Goal: Task Accomplishment & Management: Manage account settings

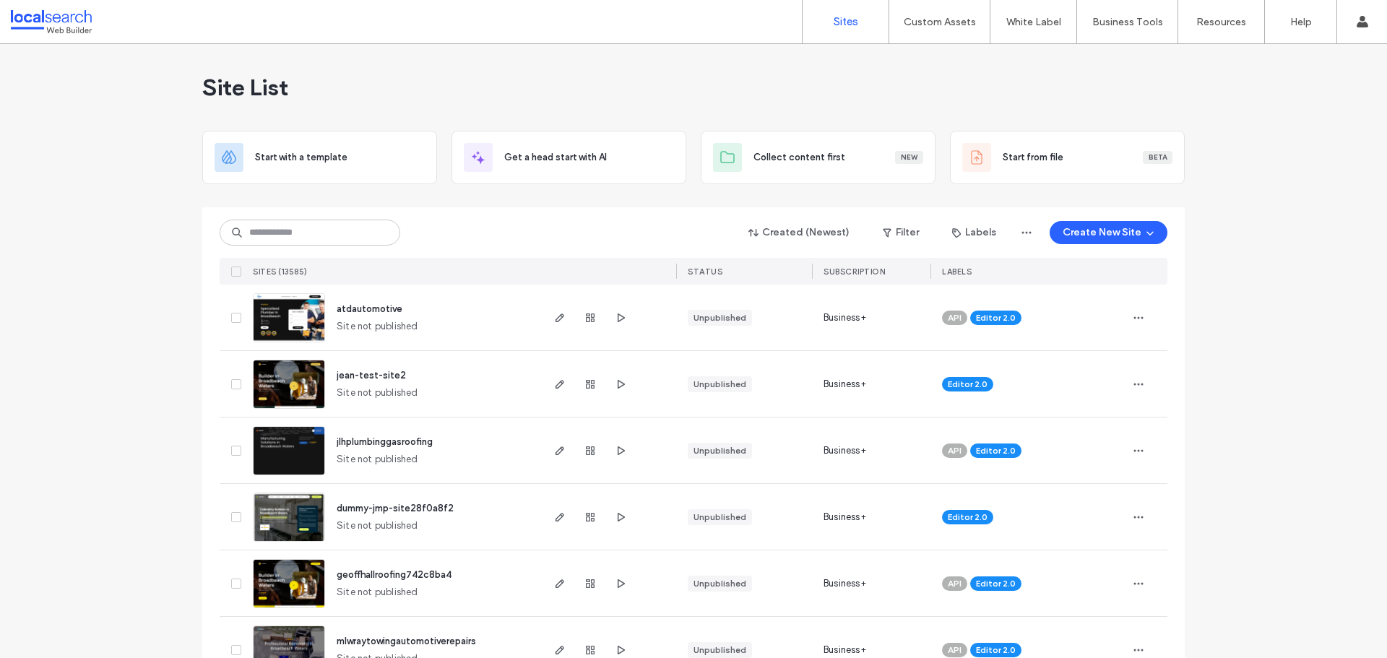
drag, startPoint x: 1253, startPoint y: 405, endPoint x: 1325, endPoint y: 399, distance: 71.8
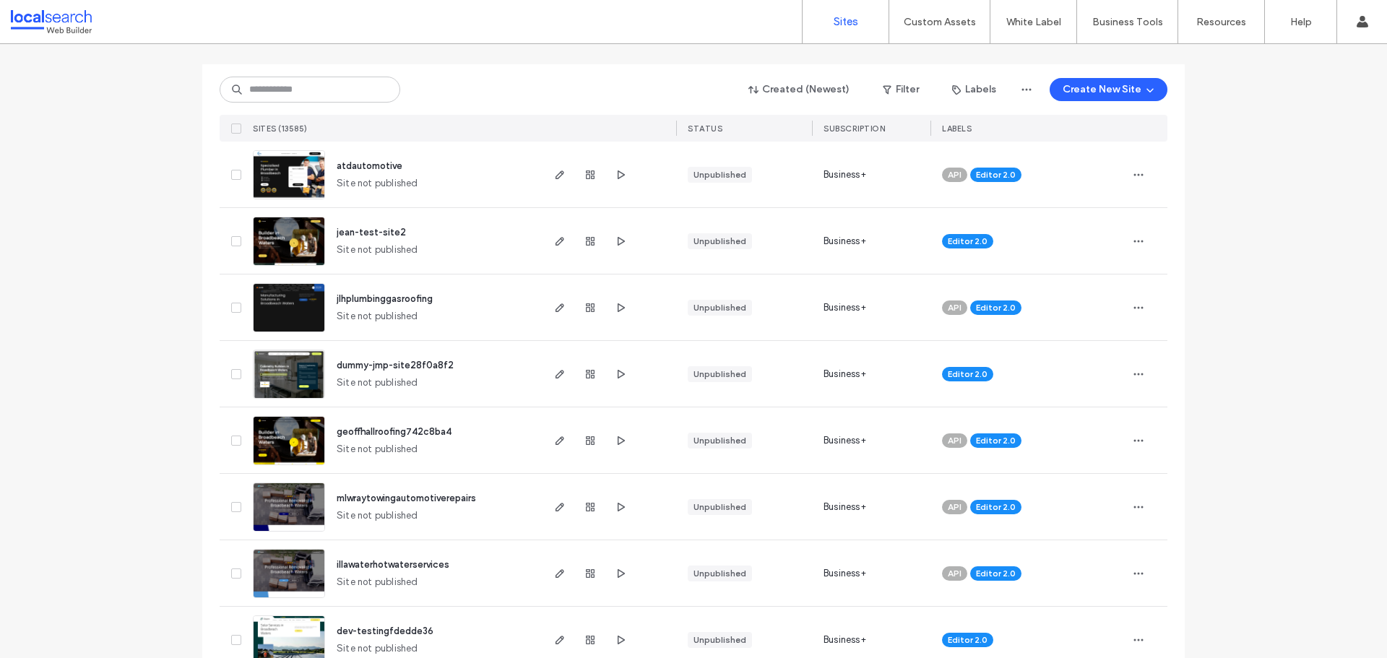
scroll to position [145, 0]
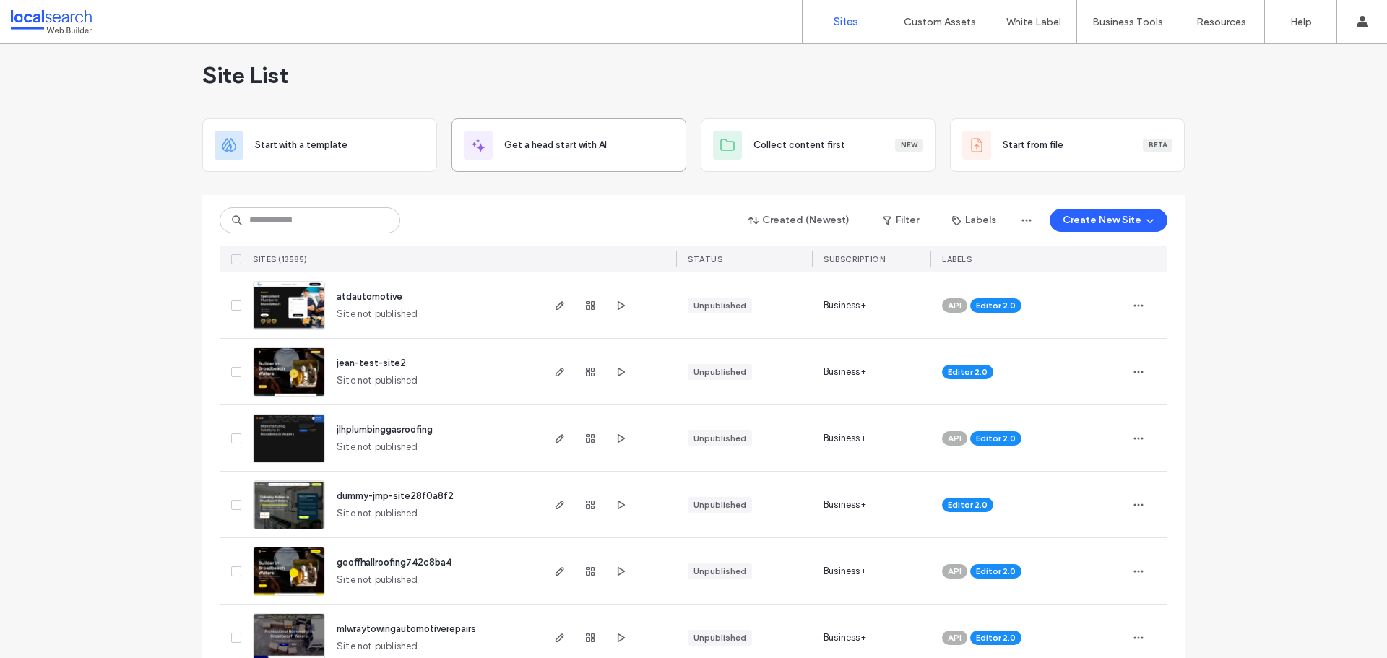
scroll to position [0, 0]
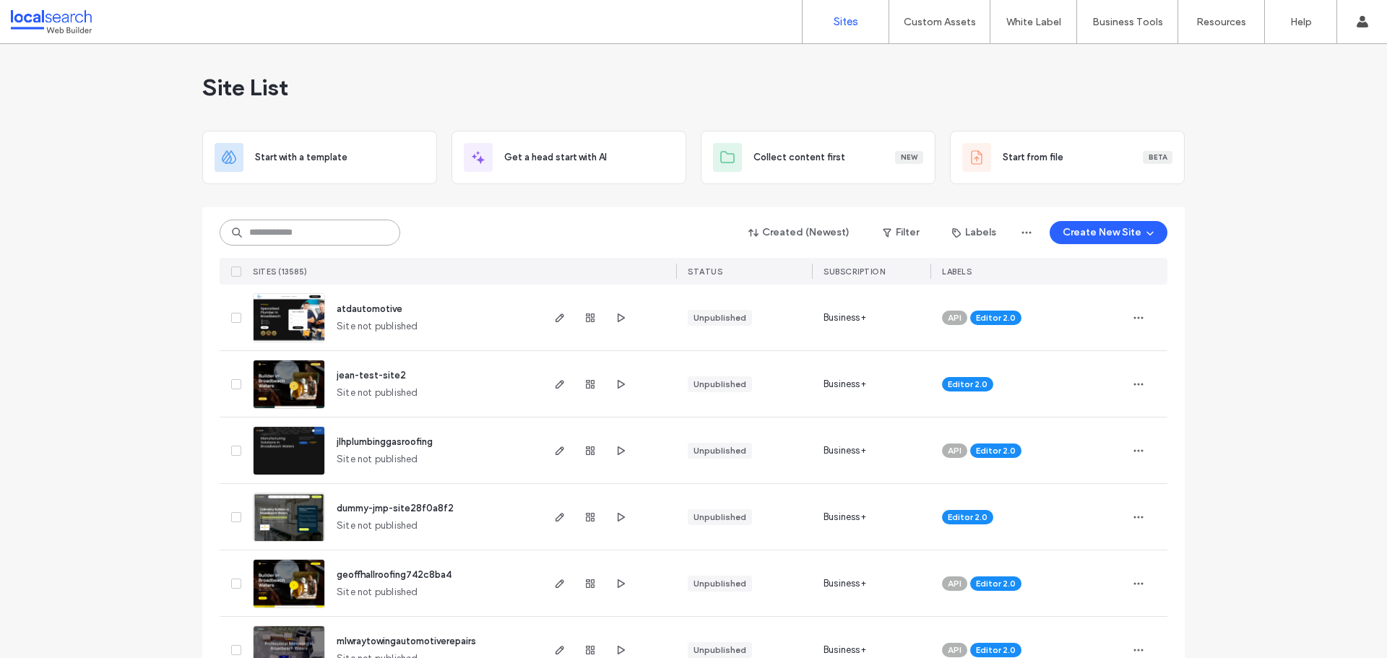
click at [322, 241] on input at bounding box center [310, 233] width 181 height 26
paste input "********"
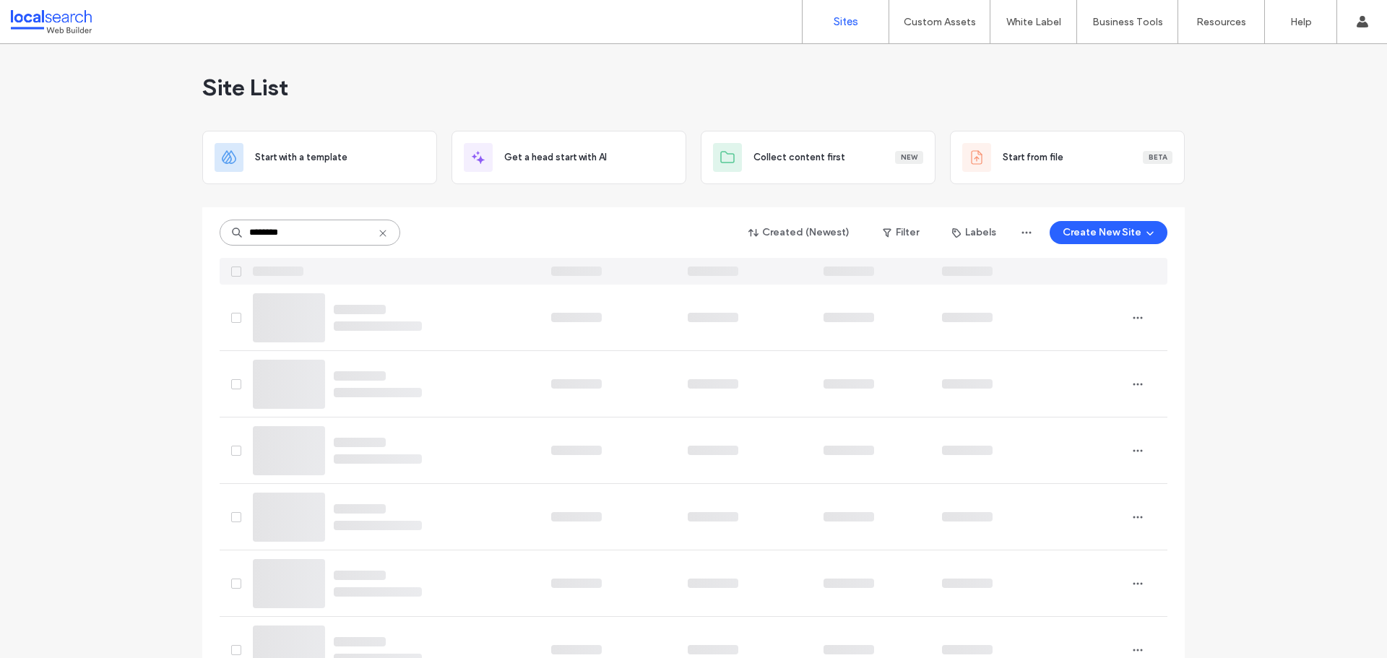
type input "********"
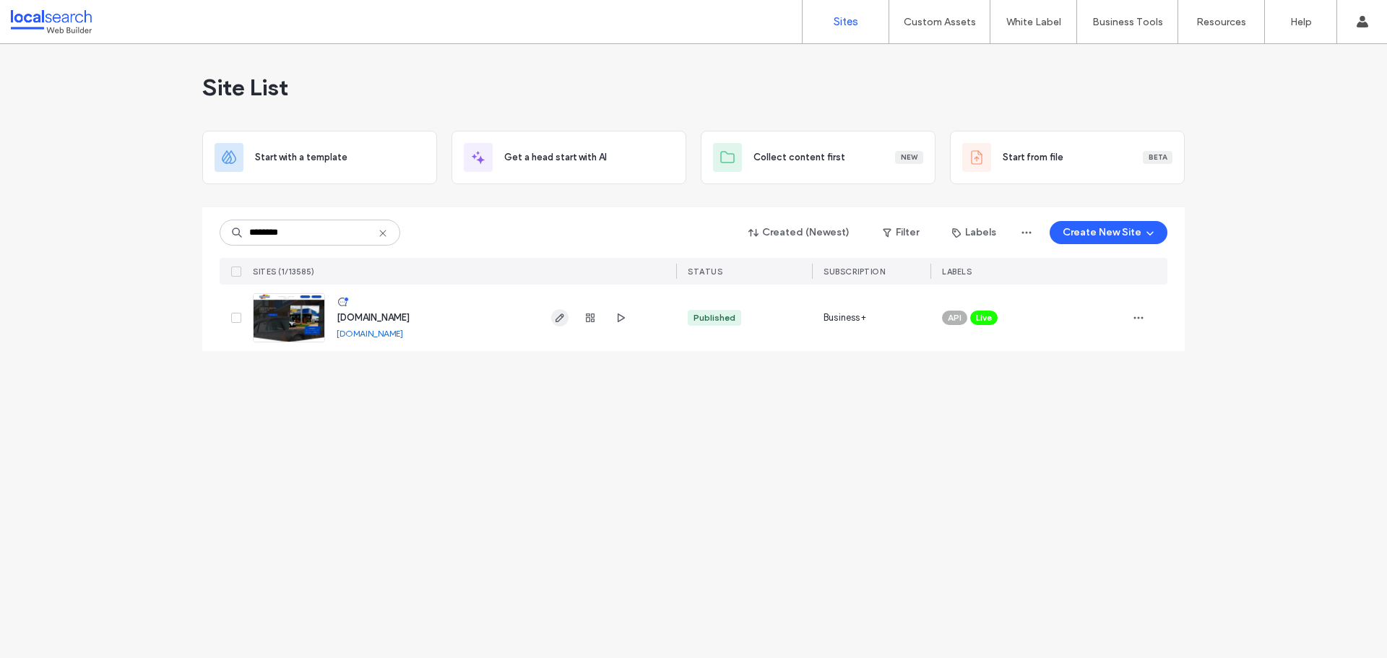
click at [568, 316] on span "button" at bounding box center [559, 317] width 17 height 17
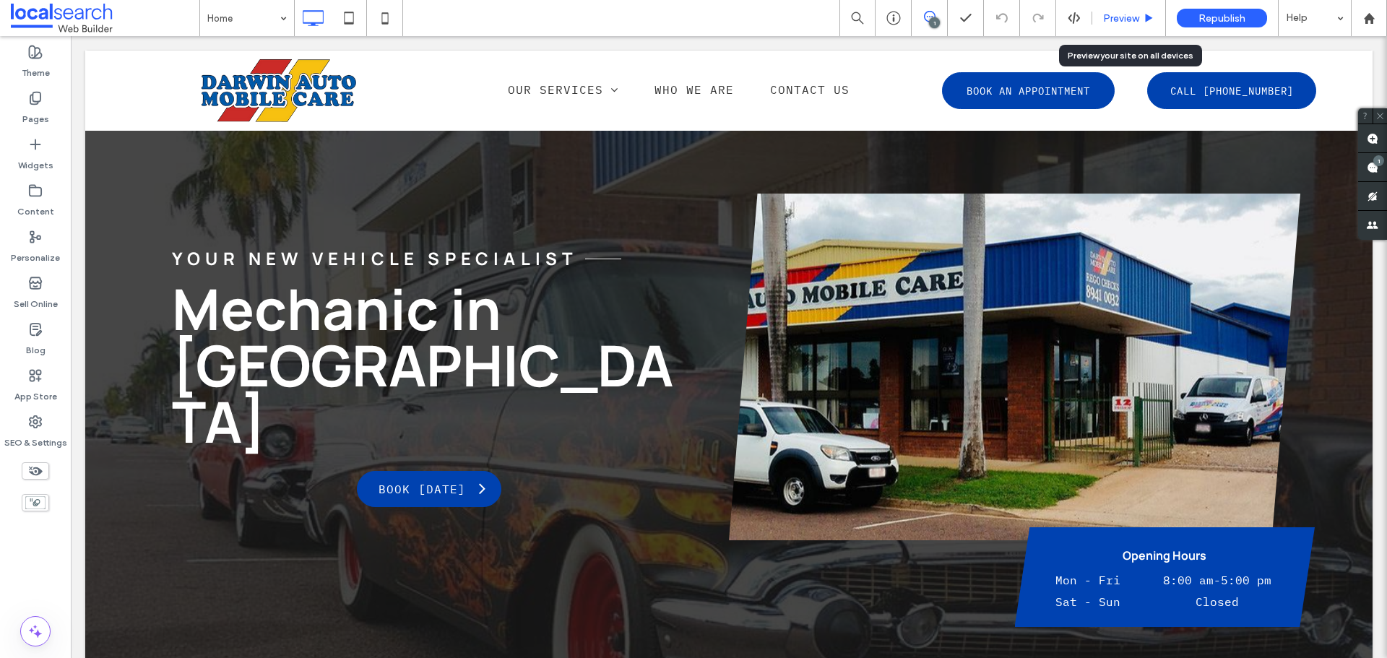
click at [1107, 17] on span "Preview" at bounding box center [1121, 18] width 36 height 12
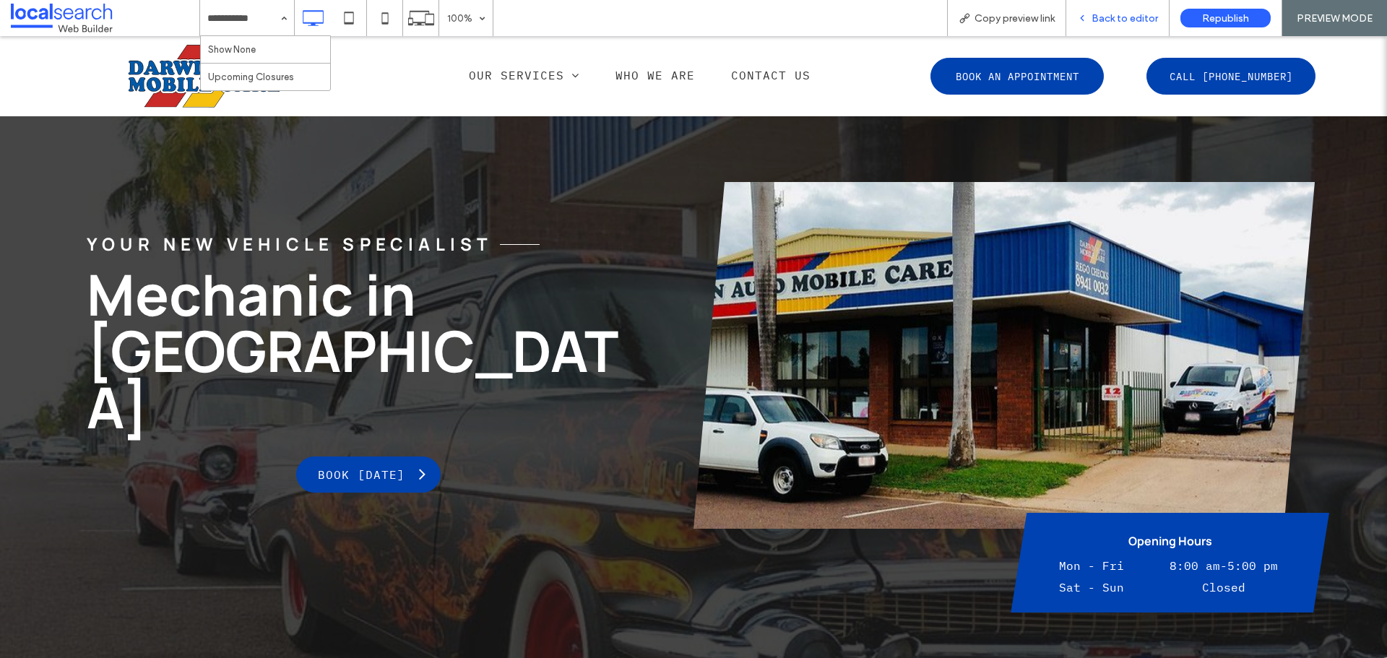
click at [1148, 22] on span "Back to editor" at bounding box center [1125, 18] width 66 height 12
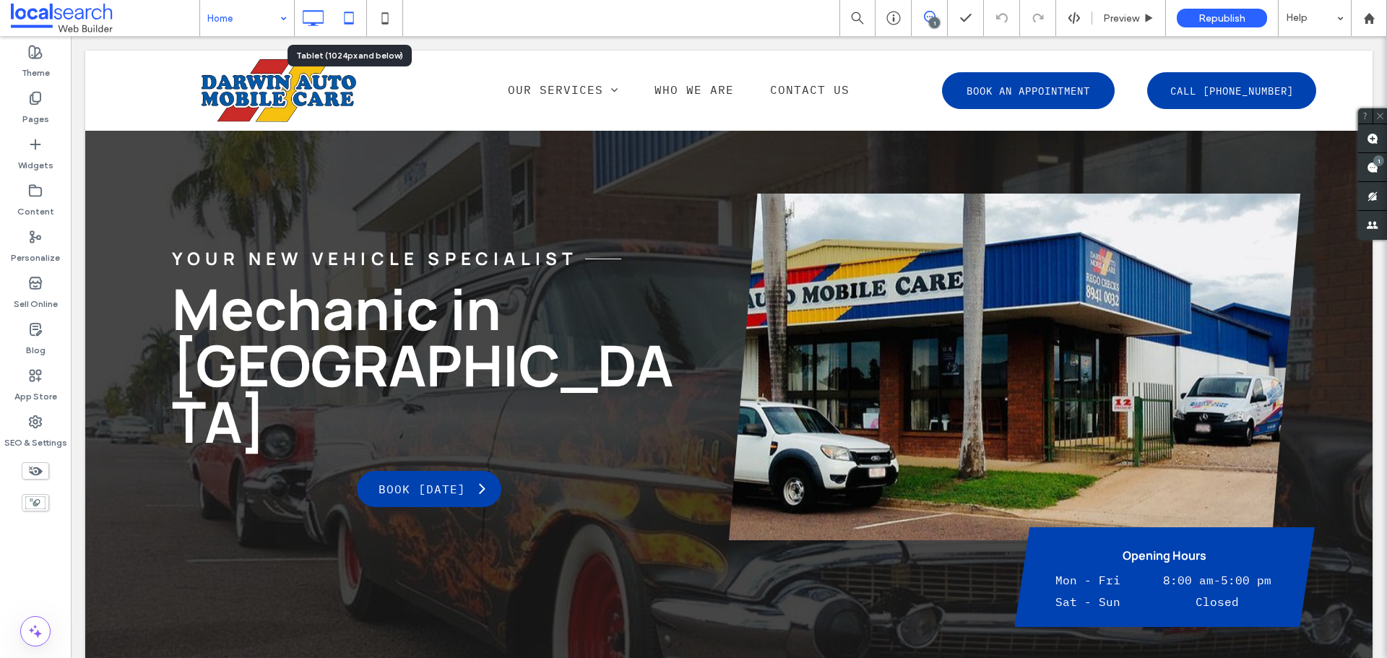
click at [343, 21] on icon at bounding box center [349, 18] width 29 height 29
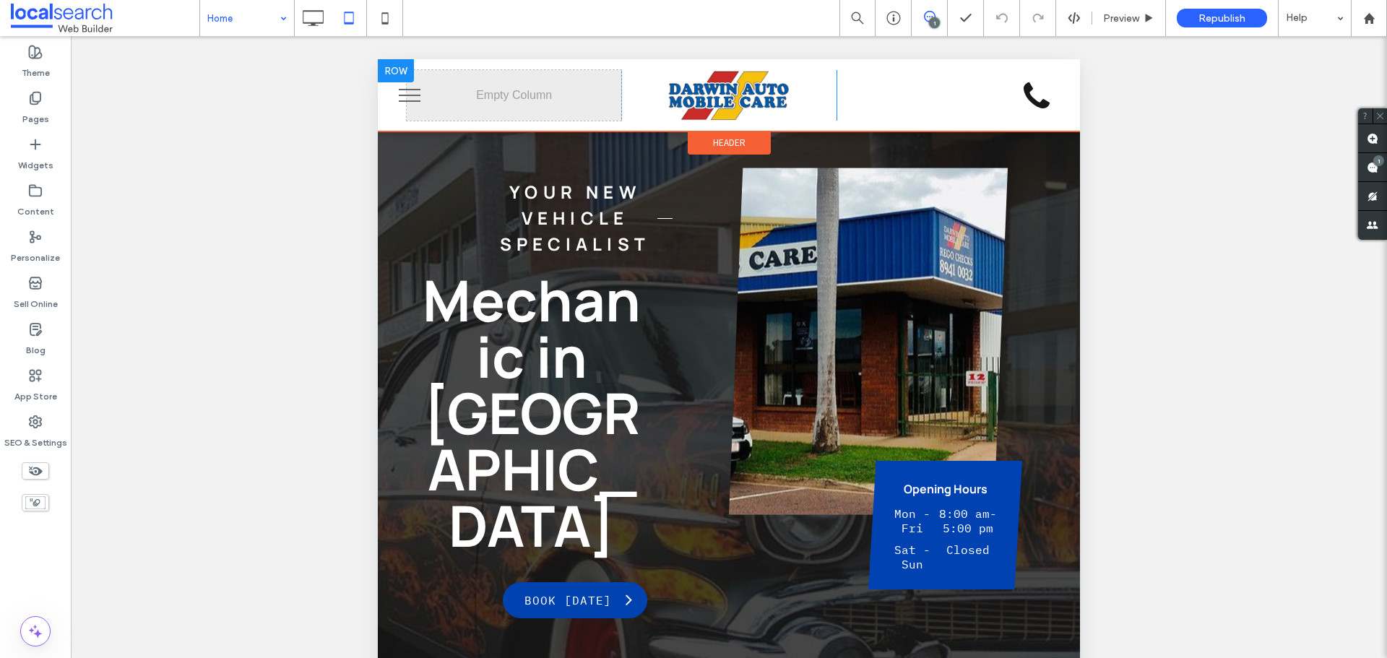
scroll to position [72, 0]
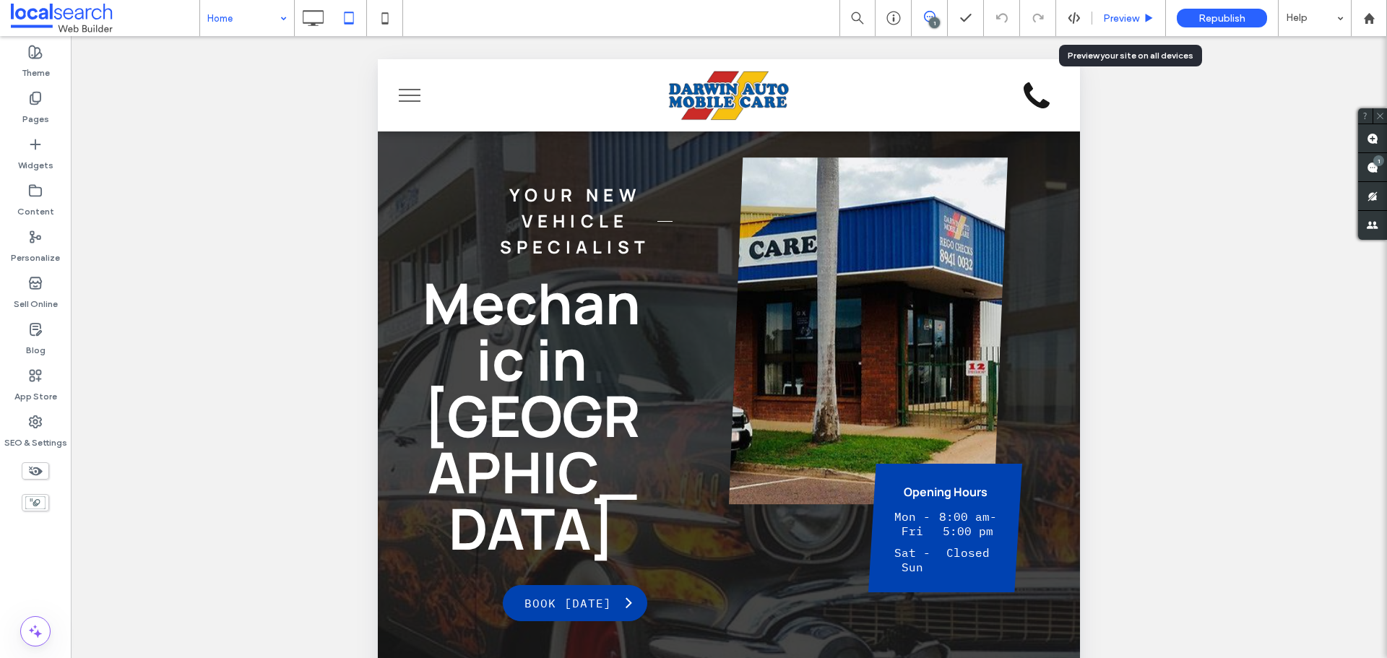
click at [1116, 26] on div "Preview" at bounding box center [1130, 18] width 74 height 36
click at [1117, 15] on span "Preview" at bounding box center [1121, 18] width 36 height 12
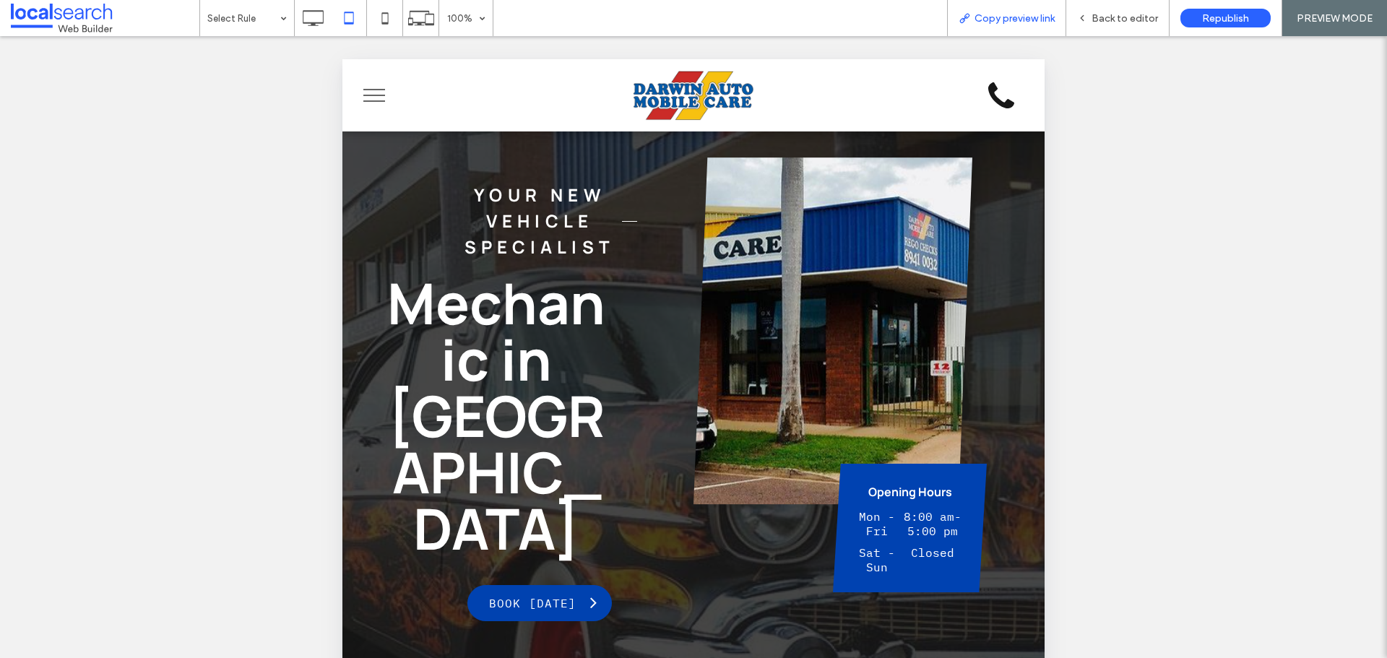
click at [1061, 17] on div "Copy preview link" at bounding box center [1007, 18] width 118 height 12
drag, startPoint x: 260, startPoint y: 22, endPoint x: 321, endPoint y: 28, distance: 61.0
click at [1135, 17] on span "Back to editor" at bounding box center [1125, 18] width 66 height 12
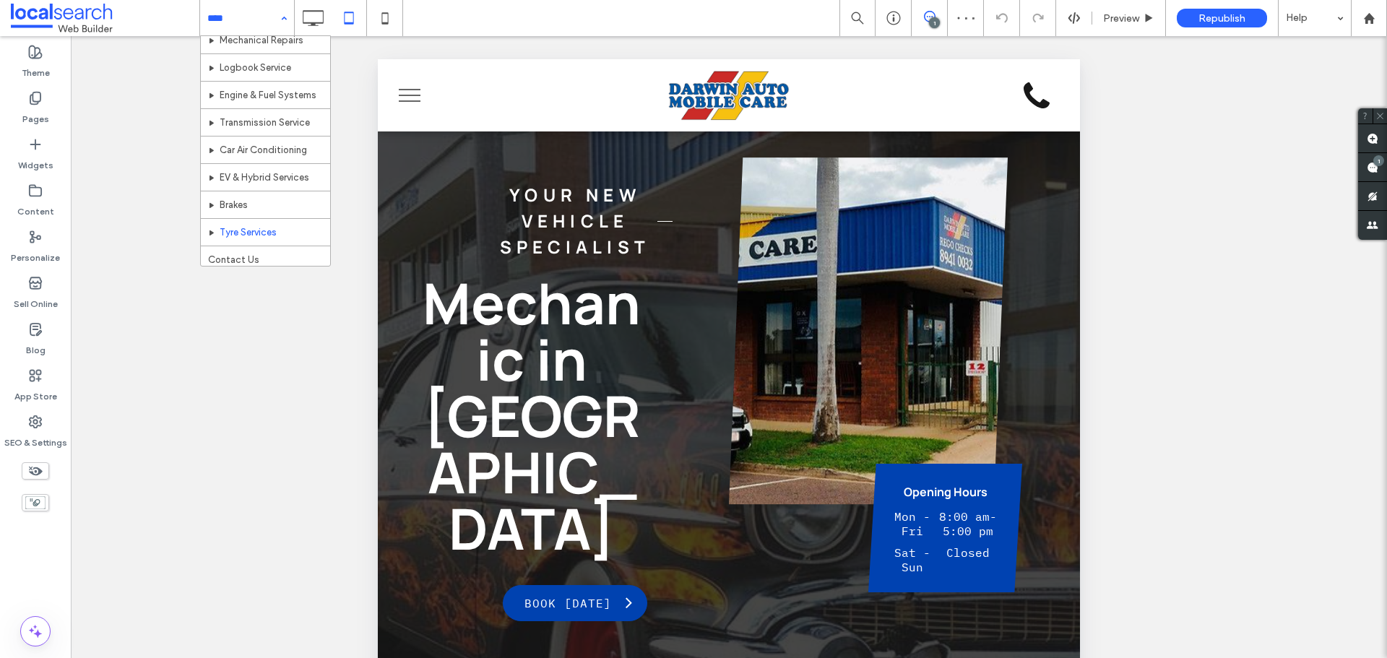
scroll to position [43, 0]
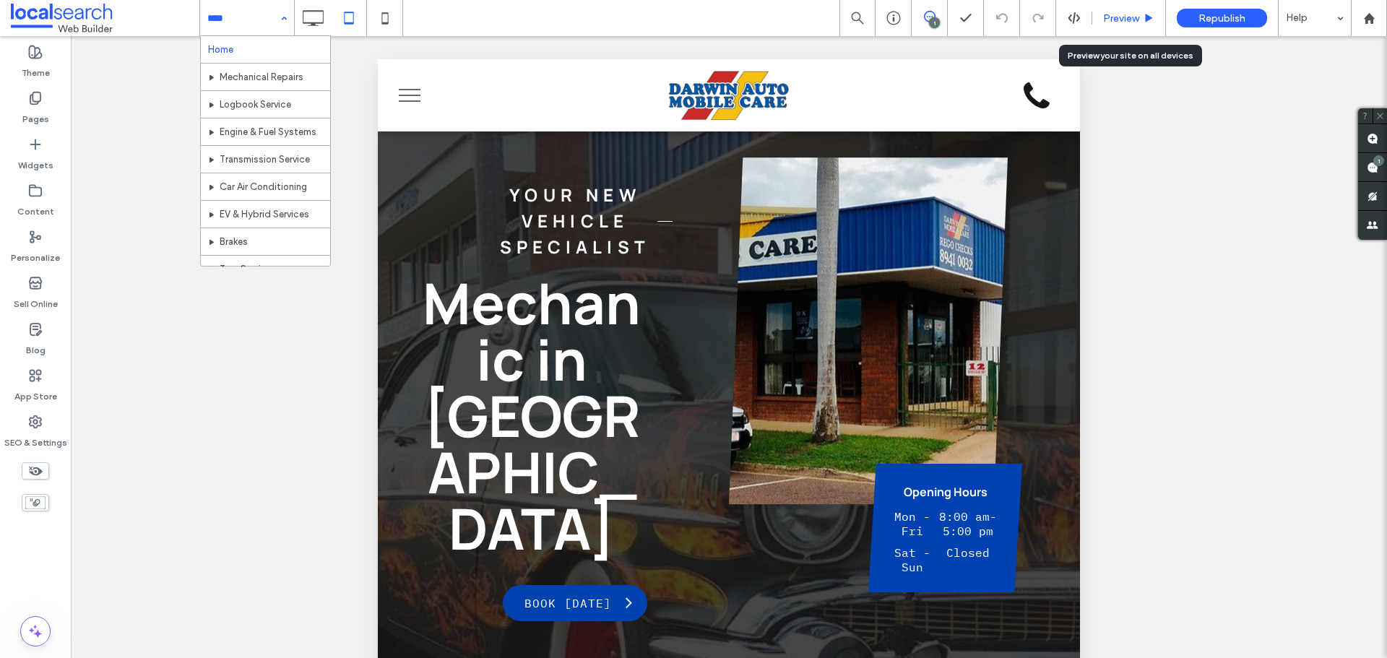
drag, startPoint x: 1123, startPoint y: 17, endPoint x: 103, endPoint y: 7, distance: 1019.7
click at [1123, 17] on span "Preview" at bounding box center [1121, 18] width 36 height 12
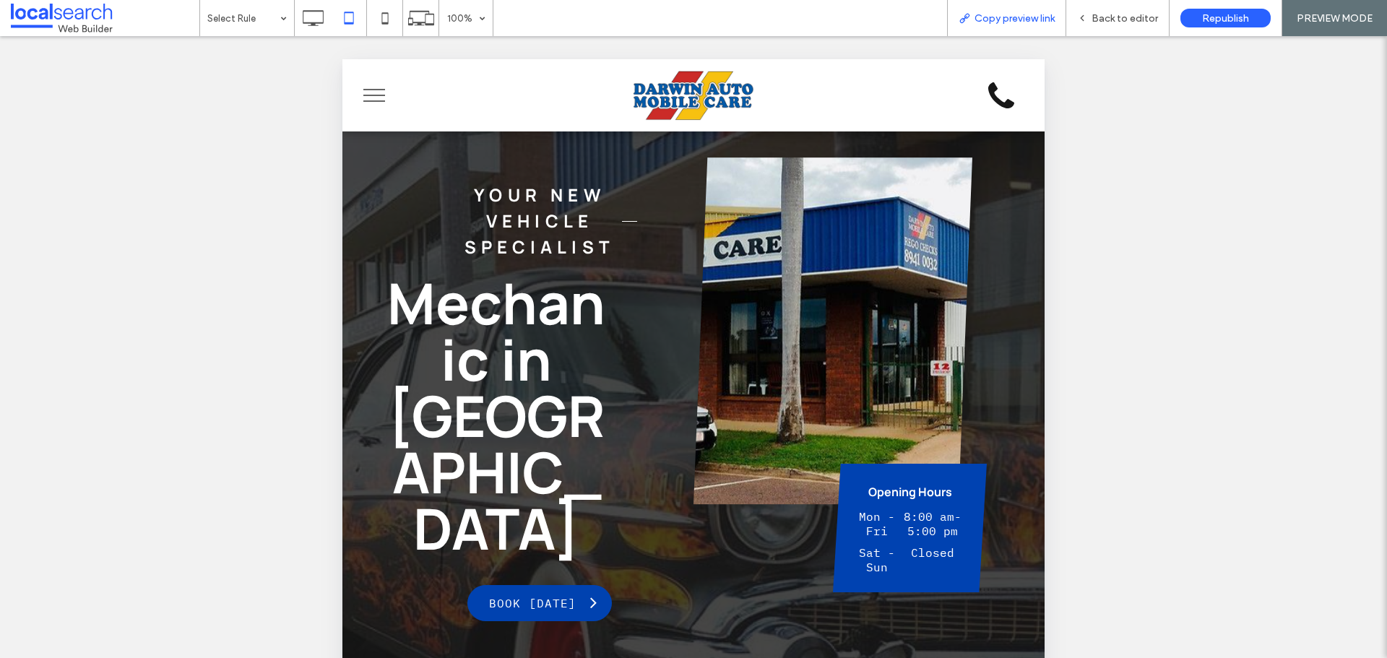
click at [1018, 26] on div "Copy preview link" at bounding box center [1006, 18] width 119 height 36
click at [984, 14] on span "Copy preview link" at bounding box center [1015, 18] width 80 height 12
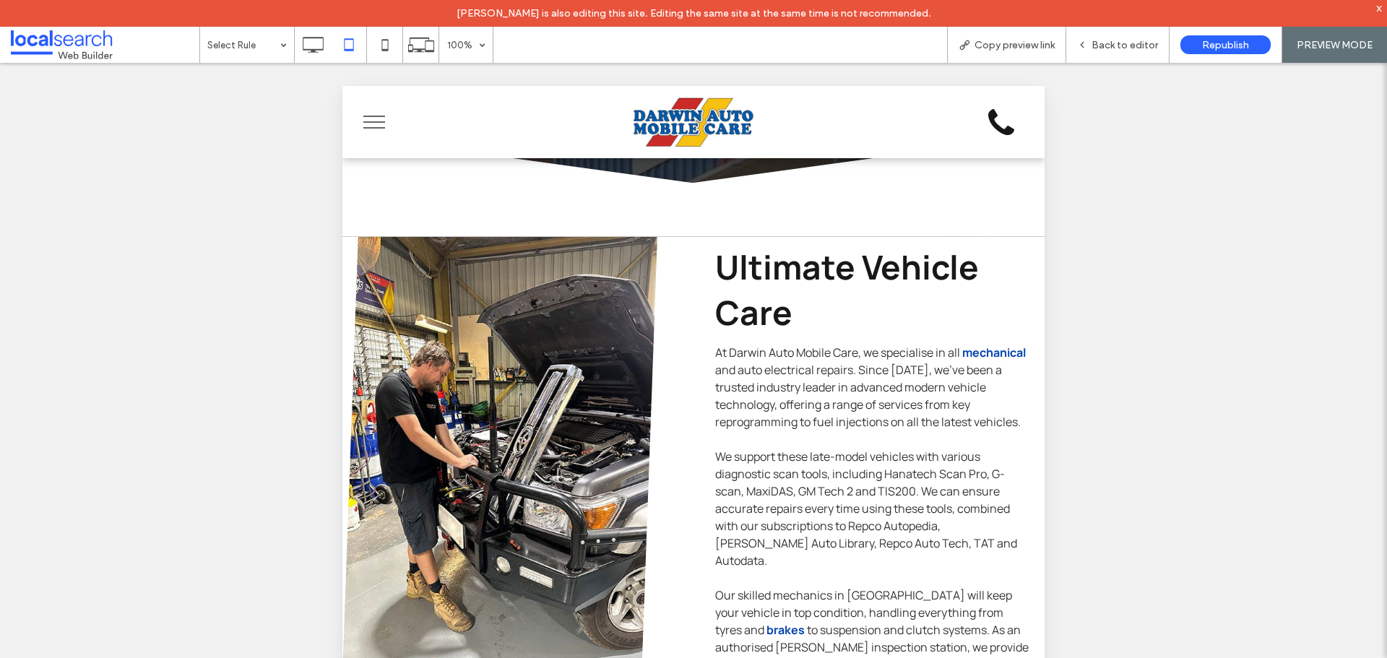
scroll to position [650, 0]
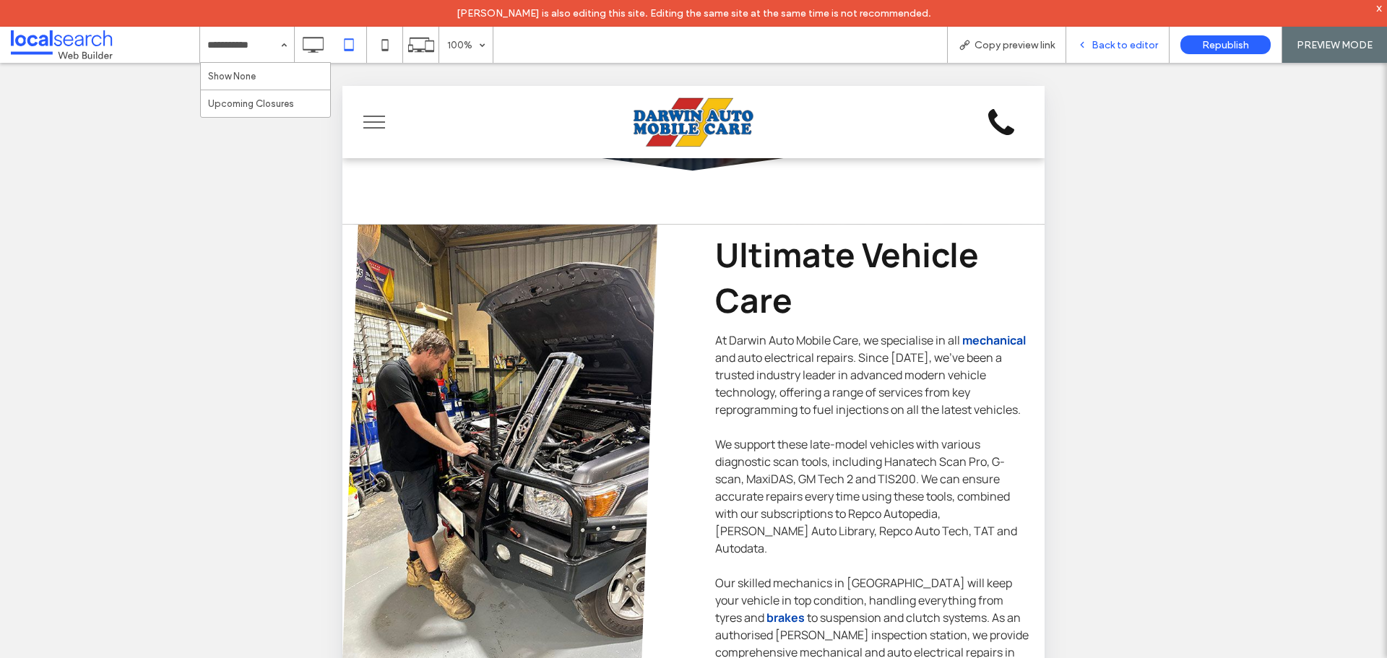
click at [1091, 41] on div "Back to editor" at bounding box center [1118, 45] width 103 height 12
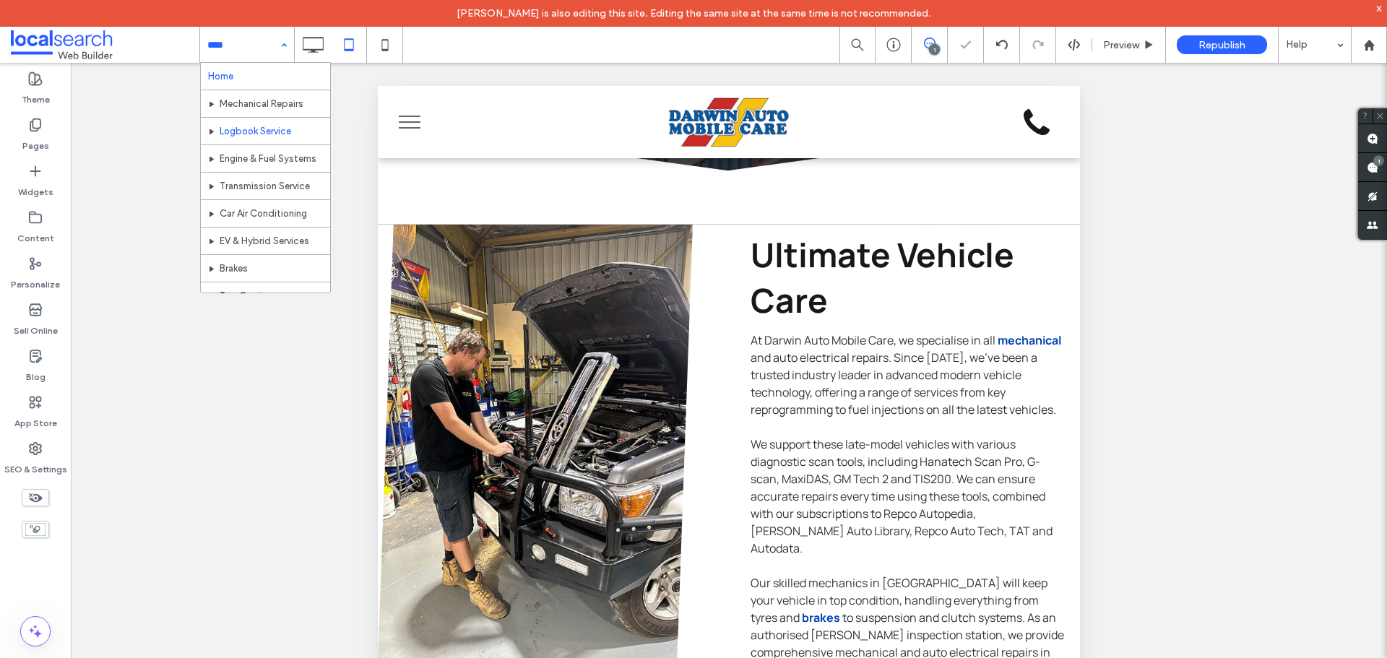
scroll to position [43, 0]
click at [313, 51] on use at bounding box center [314, 45] width 21 height 16
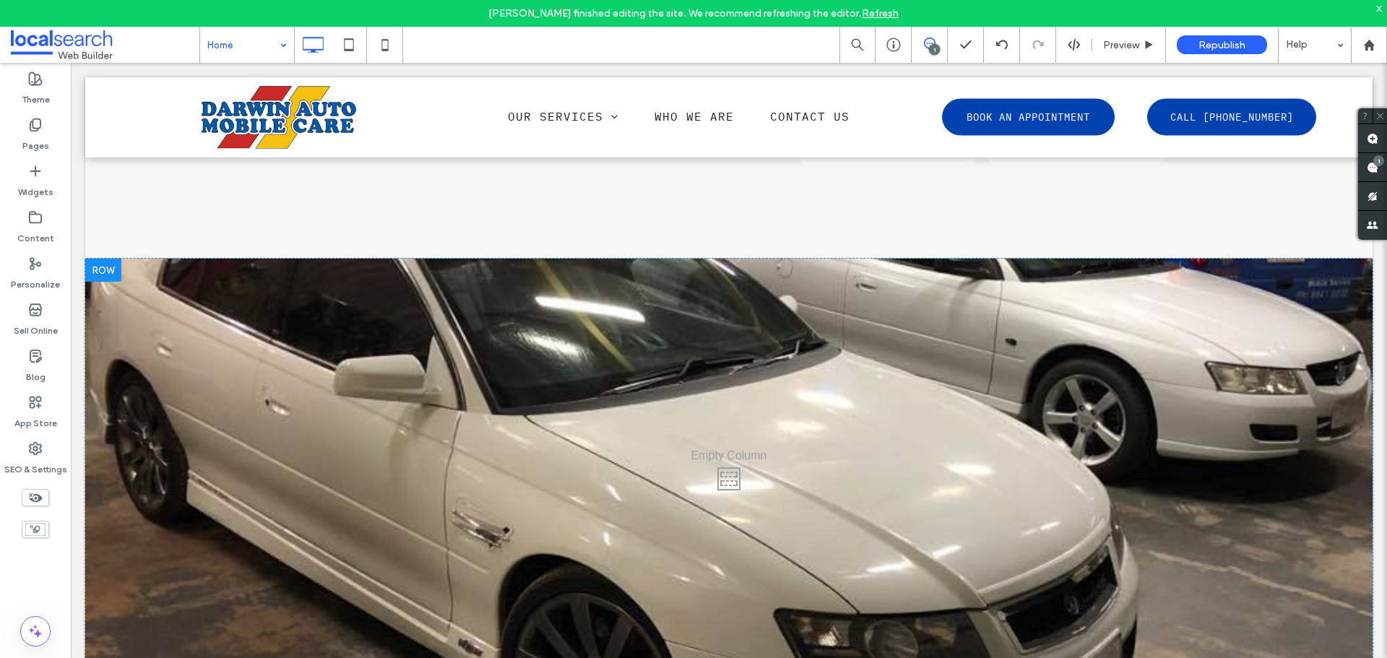
scroll to position [4408, 0]
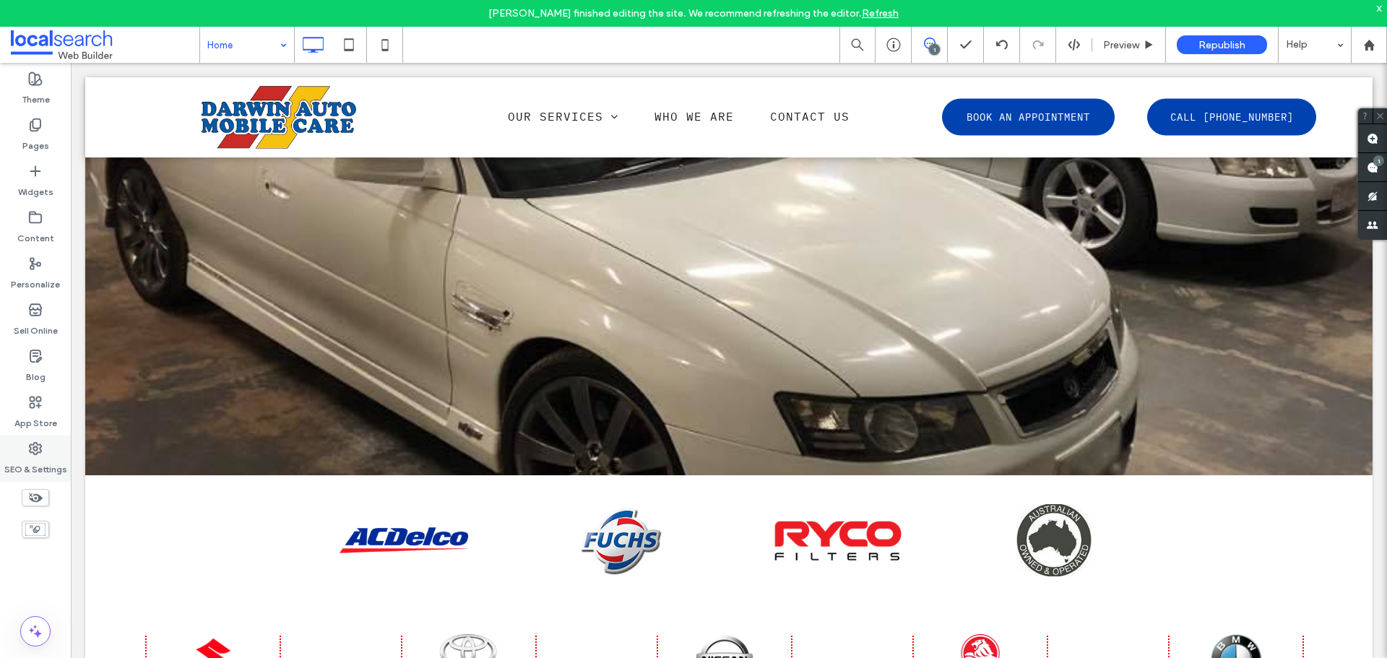
click at [43, 460] on label "SEO & Settings" at bounding box center [35, 466] width 63 height 20
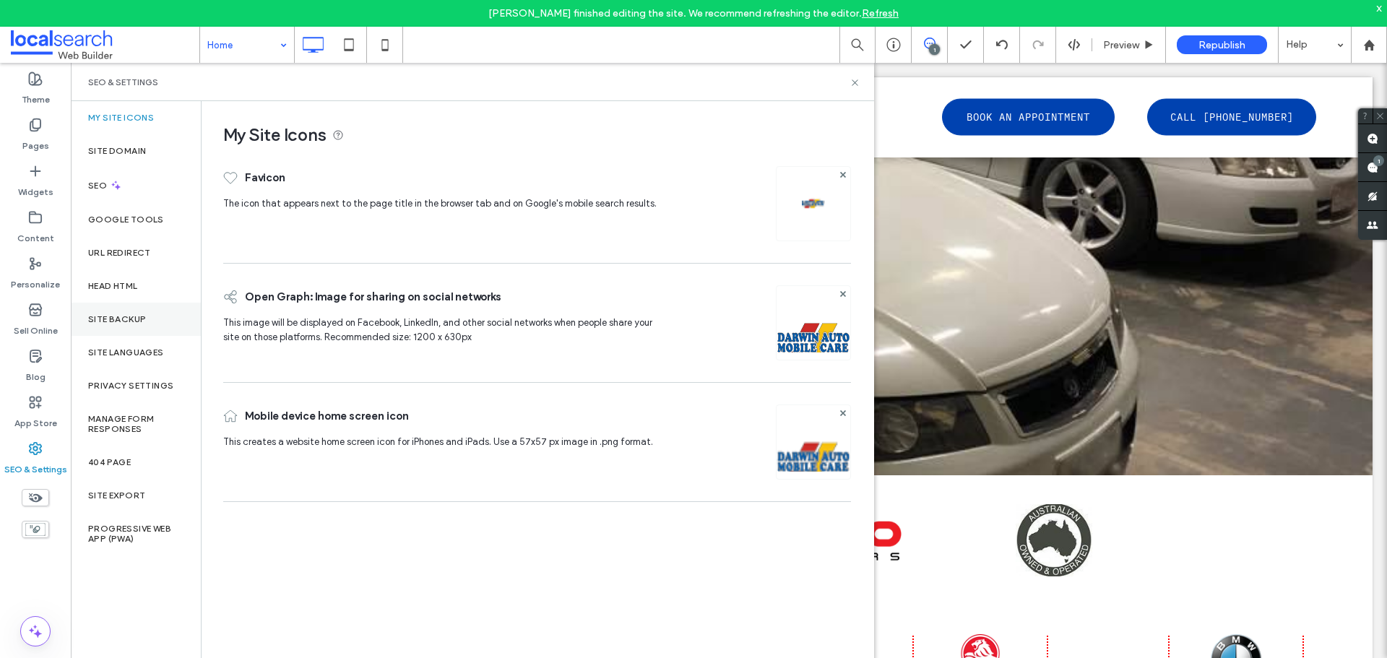
click at [118, 327] on div "Site Backup" at bounding box center [136, 319] width 130 height 33
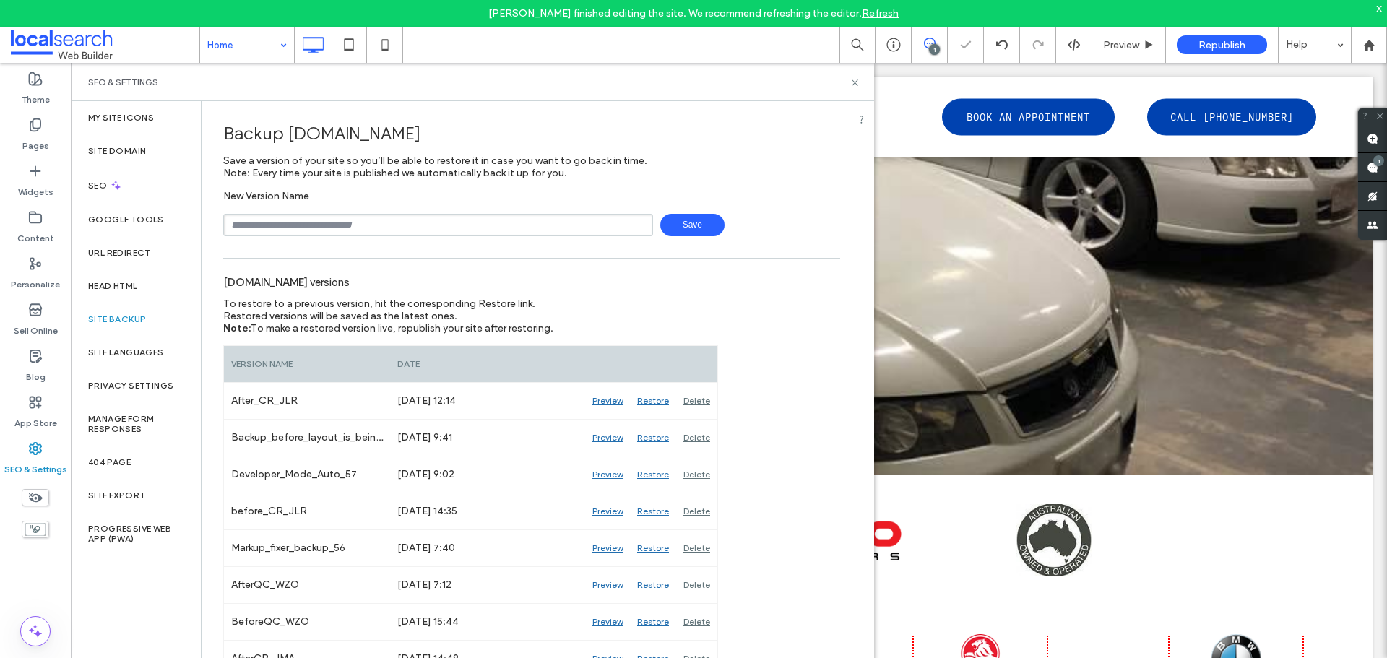
click at [344, 215] on input "text" at bounding box center [438, 225] width 430 height 22
click at [348, 216] on input "text" at bounding box center [438, 225] width 430 height 22
type input "**********"
click at [677, 226] on span "Save" at bounding box center [692, 225] width 64 height 22
click at [422, 227] on input "text" at bounding box center [438, 225] width 430 height 22
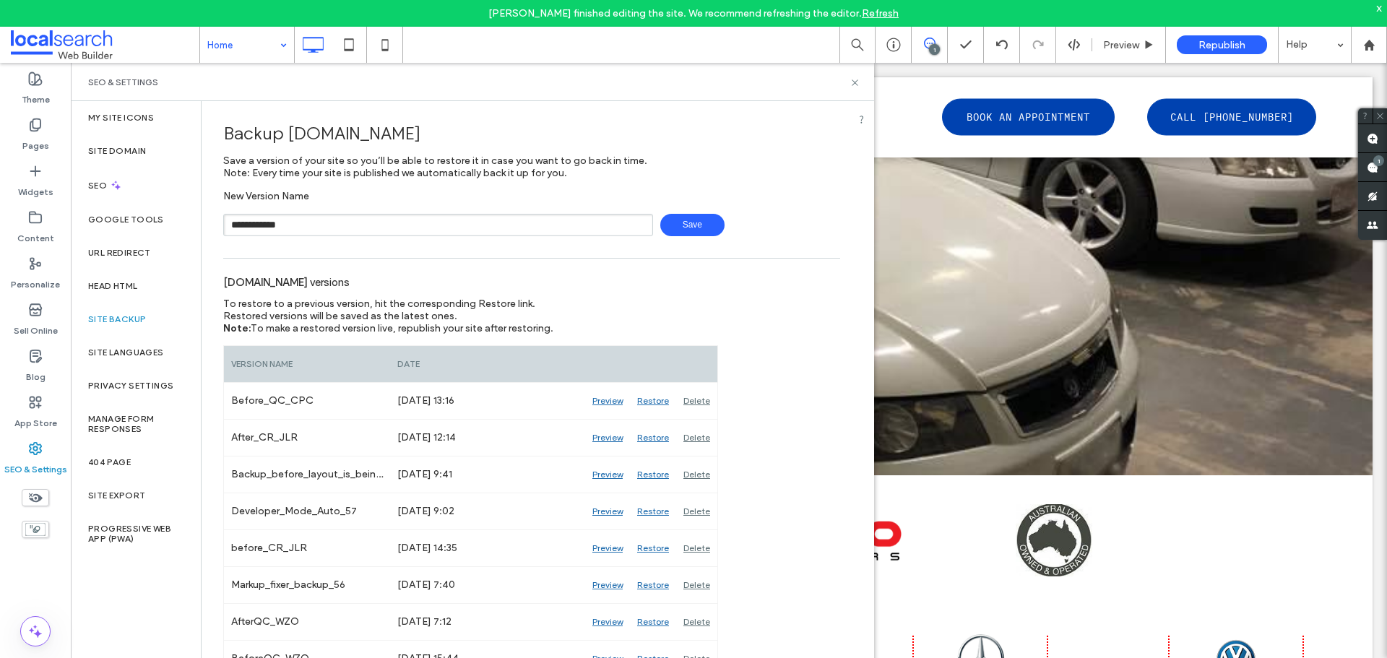
type input "**********"
click at [687, 220] on span "Save" at bounding box center [692, 225] width 64 height 22
drag, startPoint x: 854, startPoint y: 81, endPoint x: 30, endPoint y: 313, distance: 855.8
click at [854, 81] on use at bounding box center [855, 82] width 6 height 6
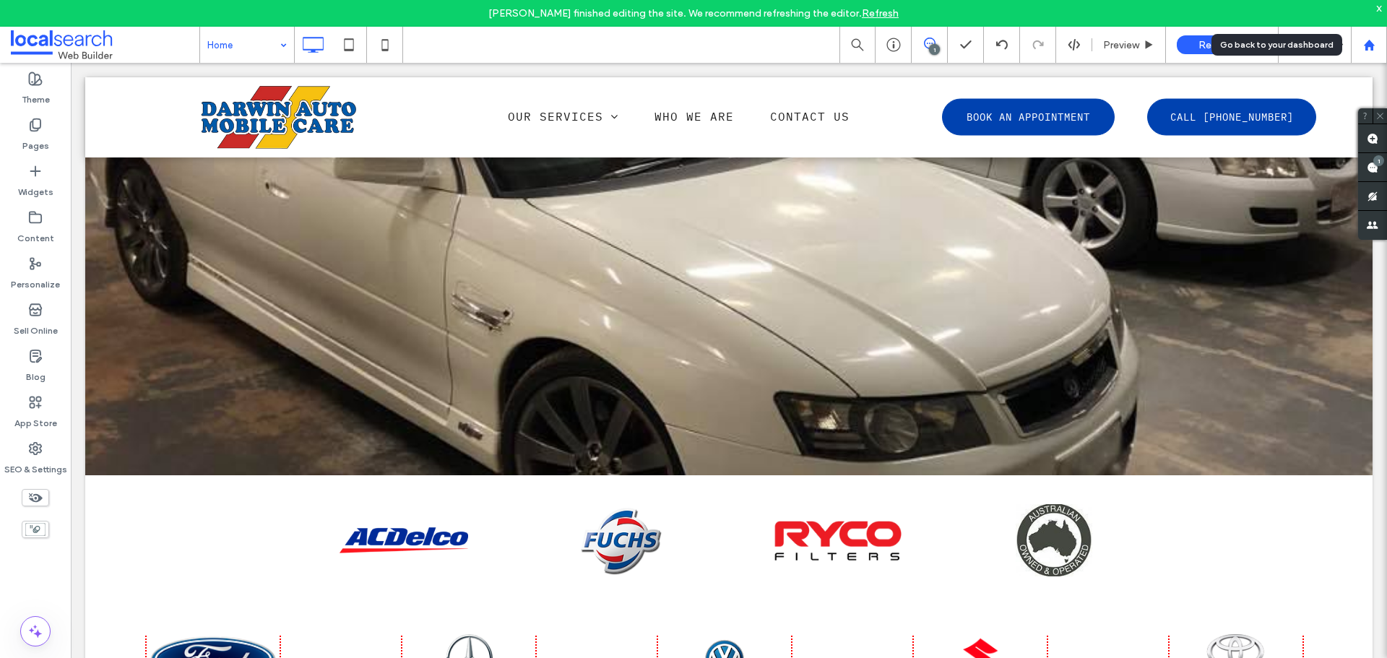
click at [1366, 44] on use at bounding box center [1369, 44] width 11 height 11
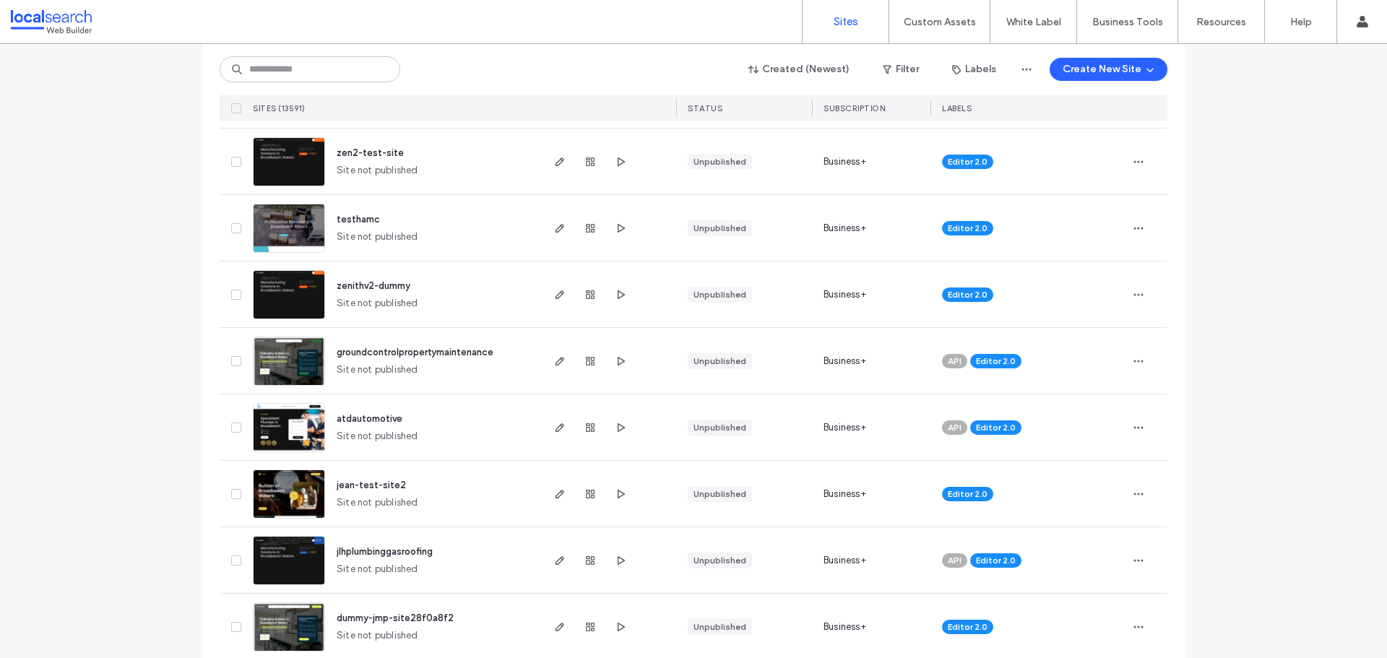
scroll to position [289, 0]
drag, startPoint x: 111, startPoint y: 185, endPoint x: 10, endPoint y: 199, distance: 102.2
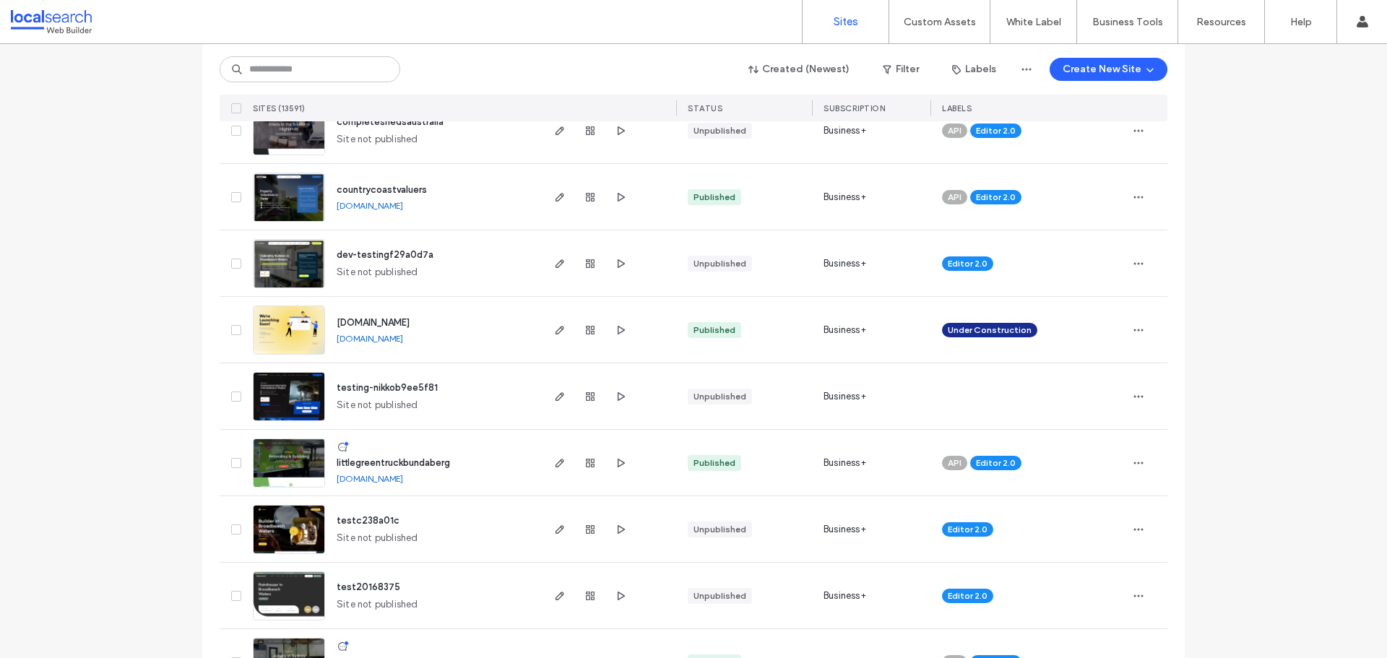
scroll to position [4159, 0]
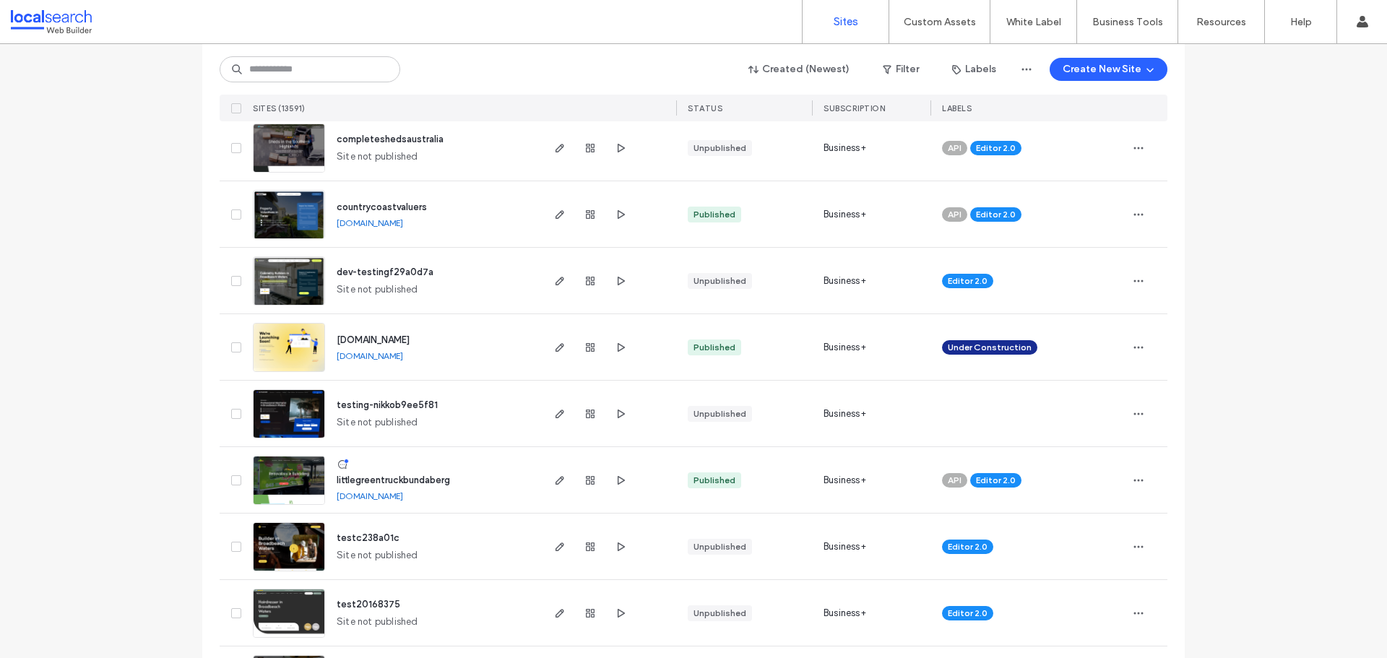
click at [330, 56] on div "Created (Newest) Filter Labels Create New Site" at bounding box center [694, 69] width 948 height 27
click at [336, 79] on input at bounding box center [310, 69] width 181 height 26
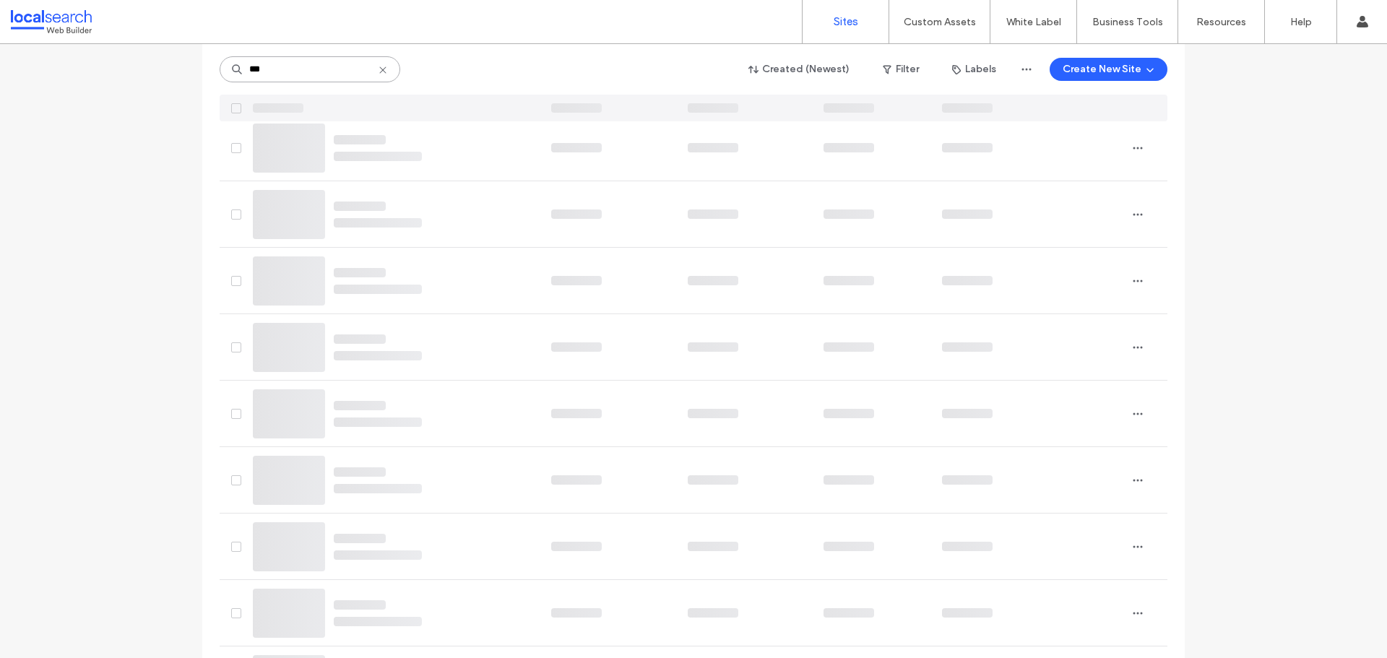
scroll to position [0, 0]
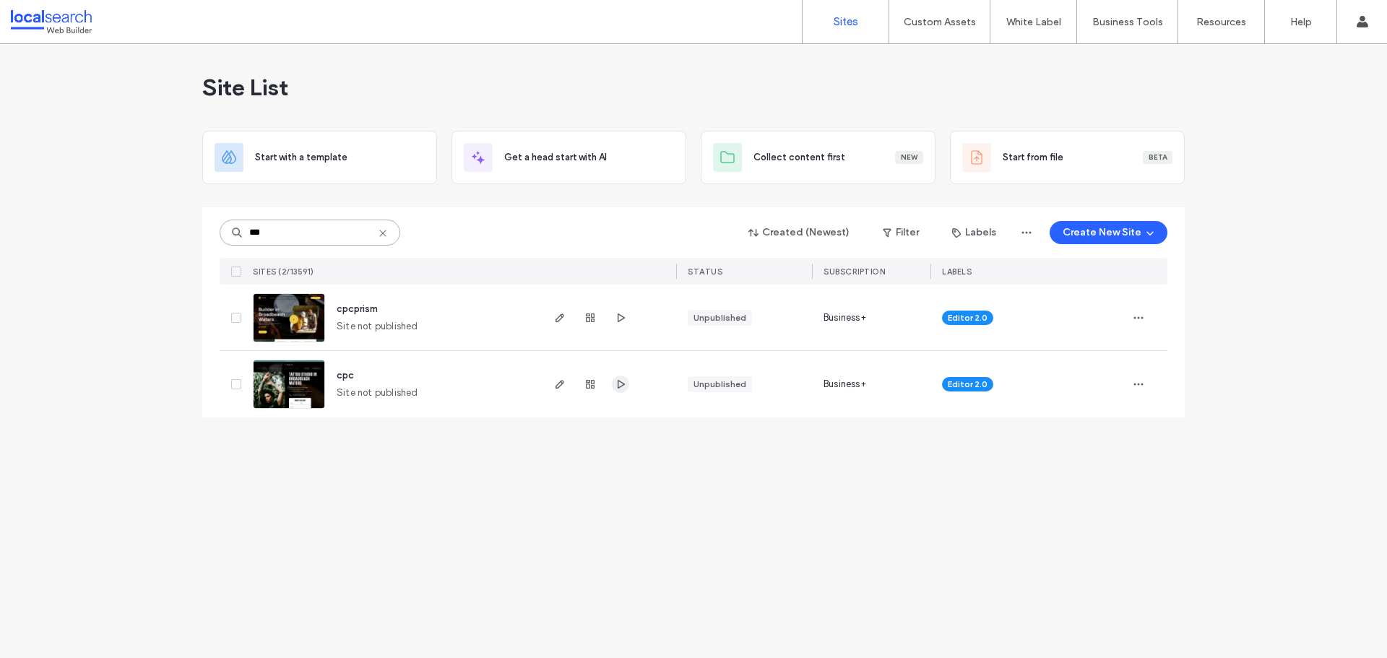
type input "***"
click at [623, 384] on use "button" at bounding box center [621, 384] width 7 height 9
click at [384, 236] on icon at bounding box center [383, 234] width 12 height 12
